Goal: Transaction & Acquisition: Purchase product/service

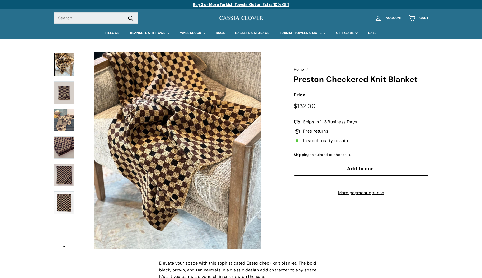
click at [69, 90] on img at bounding box center [64, 92] width 20 height 23
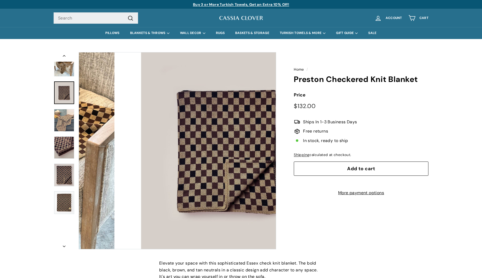
scroll to position [2, 0]
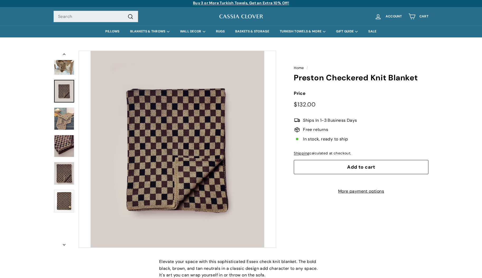
click at [69, 117] on img at bounding box center [64, 119] width 20 height 22
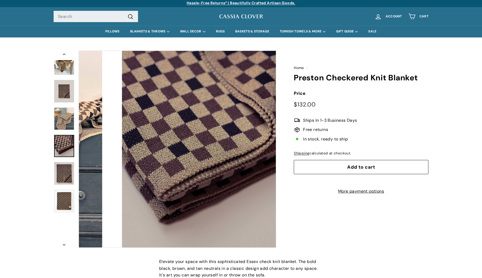
click at [64, 136] on img at bounding box center [64, 146] width 20 height 22
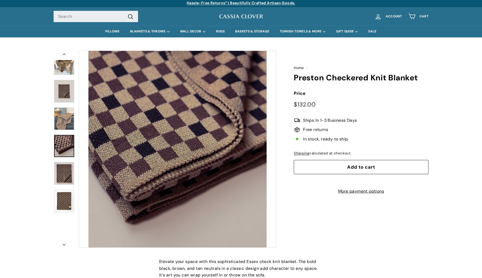
click at [64, 148] on link at bounding box center [64, 146] width 20 height 22
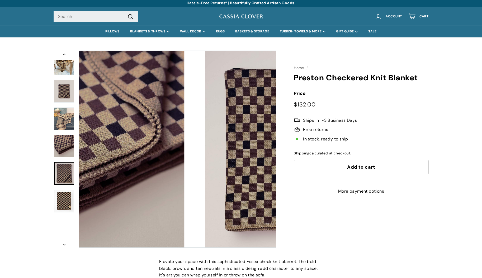
click at [63, 165] on img at bounding box center [64, 173] width 20 height 23
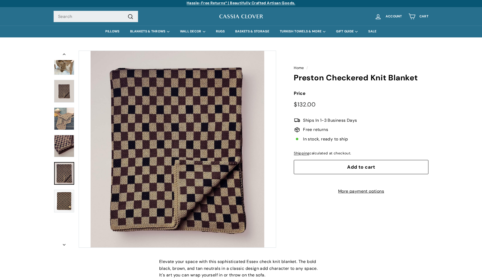
click at [60, 179] on link at bounding box center [64, 173] width 20 height 23
click at [60, 201] on img at bounding box center [64, 201] width 20 height 23
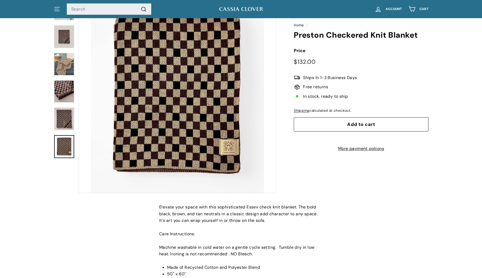
scroll to position [0, 0]
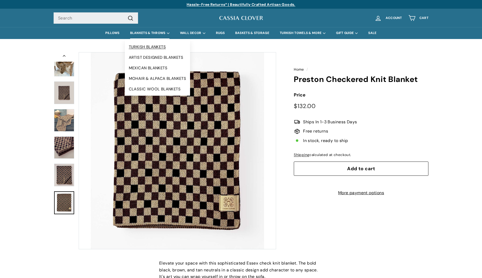
click at [137, 48] on link "TURKISH BLANKETS" at bounding box center [157, 47] width 65 height 11
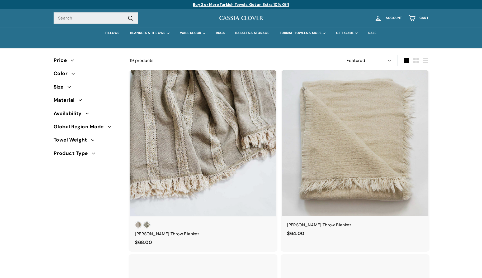
select select "manual"
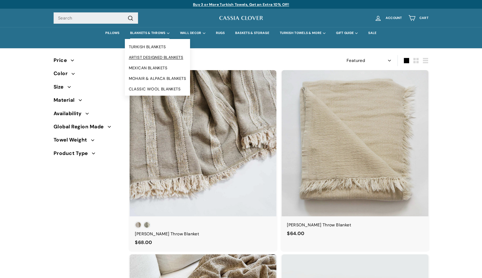
click at [144, 55] on link "ARTIST DESIGNED BLANKETS" at bounding box center [157, 57] width 65 height 11
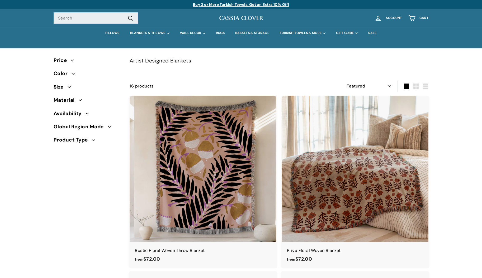
select select "manual"
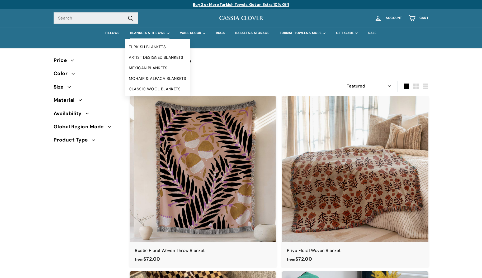
click at [139, 66] on link "MEXICAN BLANKETS" at bounding box center [157, 68] width 65 height 11
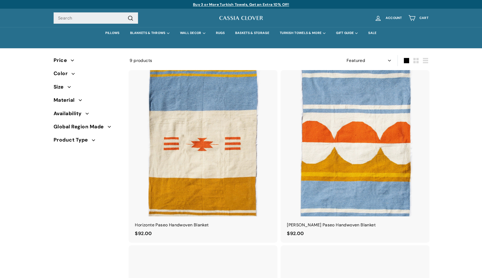
select select "manual"
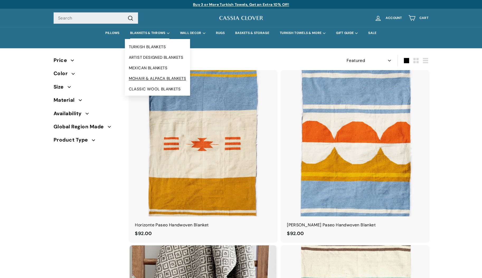
click at [137, 80] on link "MOHAIR & ALPACA BLANKETS" at bounding box center [157, 78] width 65 height 11
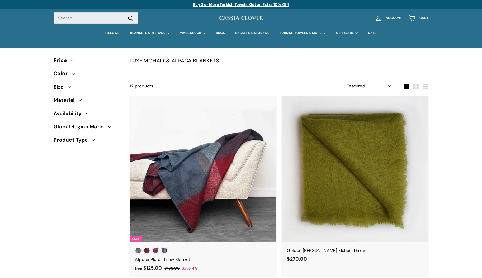
select select "manual"
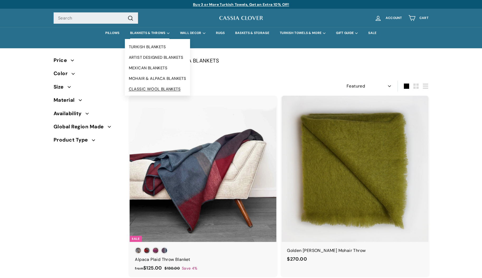
click at [151, 89] on link "CLASSIC WOOL BLANKETS" at bounding box center [157, 89] width 65 height 11
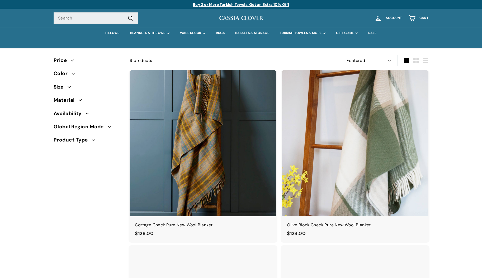
select select "manual"
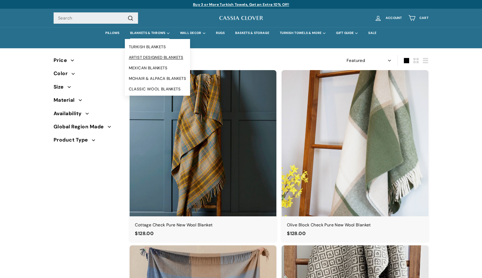
click at [157, 57] on link "ARTIST DESIGNED BLANKETS" at bounding box center [157, 57] width 65 height 11
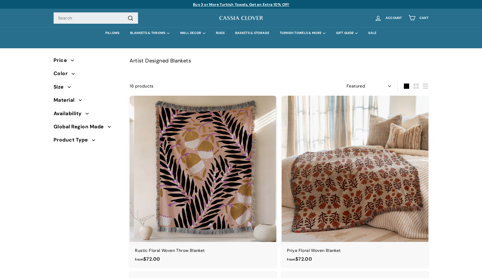
select select "manual"
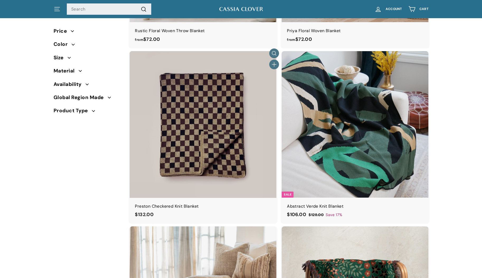
click at [209, 106] on img at bounding box center [203, 124] width 147 height 147
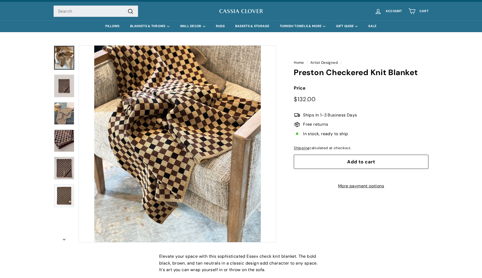
scroll to position [8, 0]
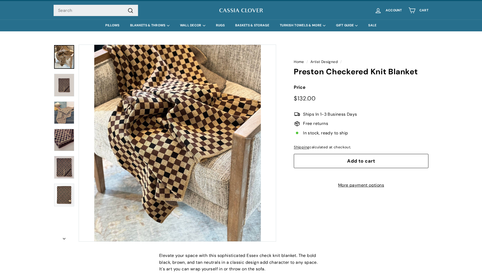
click at [63, 107] on img at bounding box center [64, 113] width 20 height 22
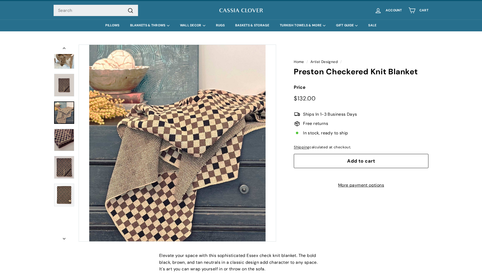
click at [63, 134] on img at bounding box center [64, 140] width 20 height 22
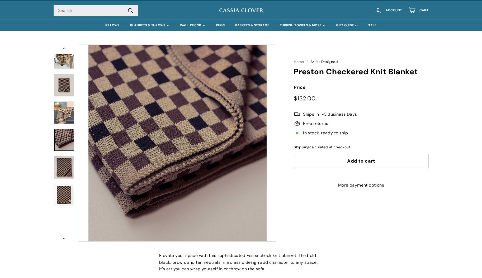
click at [64, 164] on img at bounding box center [64, 167] width 20 height 23
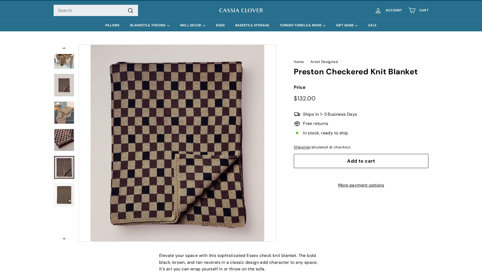
click at [370, 162] on span "Add to cart" at bounding box center [361, 161] width 28 height 6
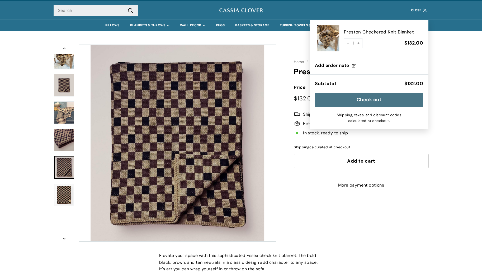
click at [341, 102] on button "Check out" at bounding box center [369, 100] width 108 height 14
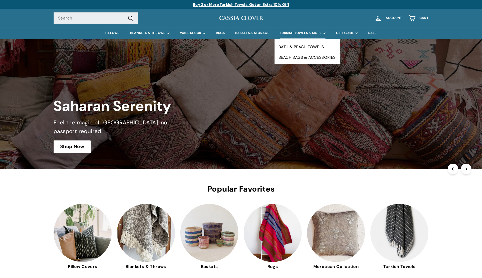
click at [293, 44] on link "BATH & BEACH TOWELS" at bounding box center [306, 47] width 65 height 11
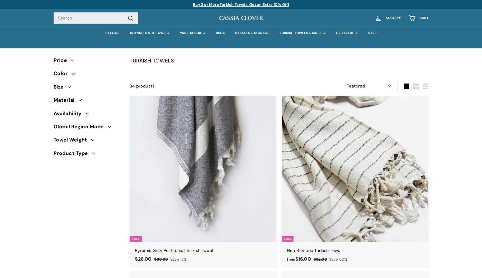
select select "manual"
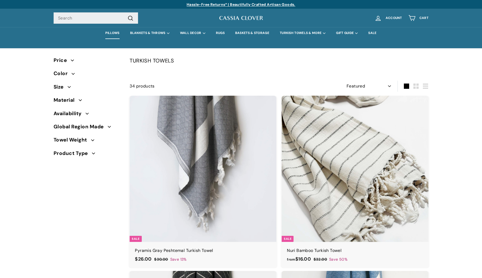
click at [108, 32] on link "PILLOWS" at bounding box center [112, 33] width 25 height 12
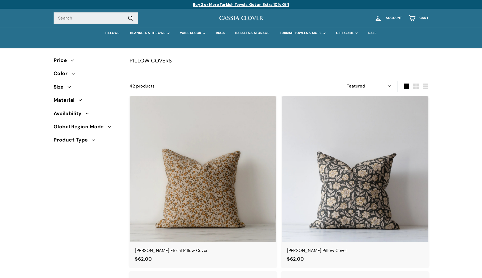
select select "manual"
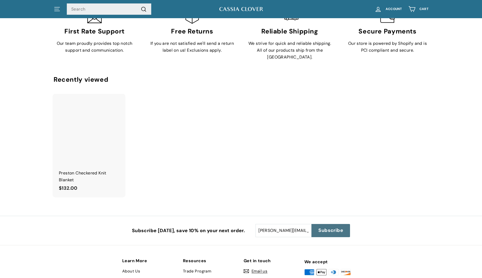
scroll to position [3741, 0]
